Goal: Transaction & Acquisition: Download file/media

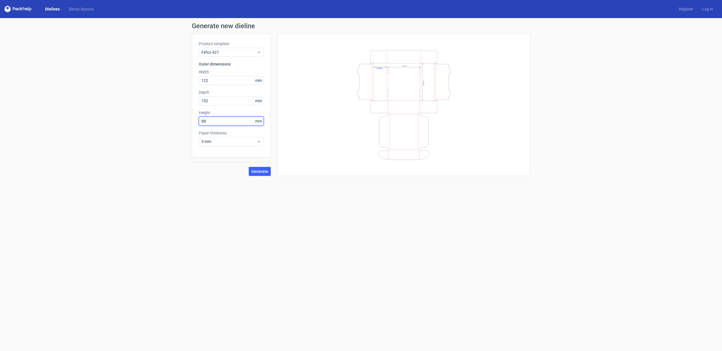
type input "88"
click at [270, 154] on div "Product template Fefco 427 Outer dimensions Width 122 mm Depth 152 mm Height 88…" at bounding box center [231, 96] width 79 height 124
click at [264, 171] on span "Generate" at bounding box center [259, 171] width 17 height 4
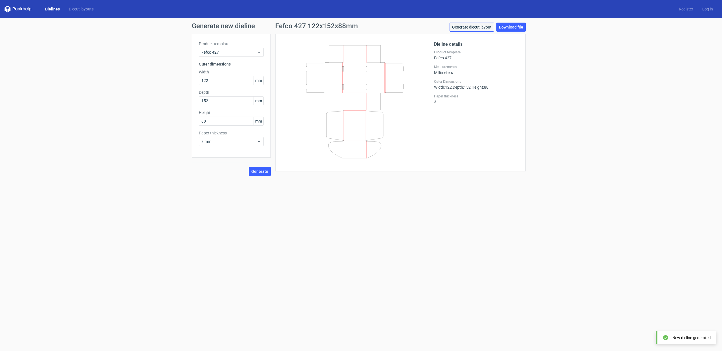
click at [487, 28] on link "Generate diecut layout" at bounding box center [472, 27] width 45 height 9
click at [241, 142] on span "3 mm" at bounding box center [229, 141] width 56 height 6
click at [228, 180] on div "1.5 mm" at bounding box center [231, 180] width 60 height 9
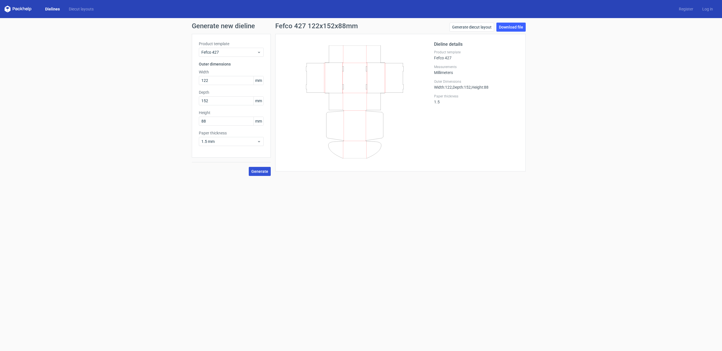
click at [259, 174] on button "Generate" at bounding box center [260, 171] width 22 height 9
click at [501, 20] on div "Generate new dieline Product template Fefco 427 Outer dimensions Width 122 mm D…" at bounding box center [361, 99] width 722 height 162
click at [265, 174] on button "Generate" at bounding box center [260, 171] width 22 height 9
click at [508, 29] on link "Download file" at bounding box center [510, 27] width 29 height 9
click at [506, 33] on div "Generate diecut layout Download file" at bounding box center [488, 28] width 76 height 11
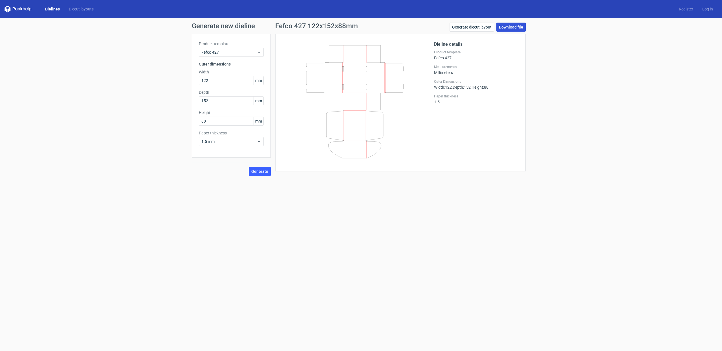
click at [506, 31] on link "Download file" at bounding box center [510, 27] width 29 height 9
